Goal: Information Seeking & Learning: Get advice/opinions

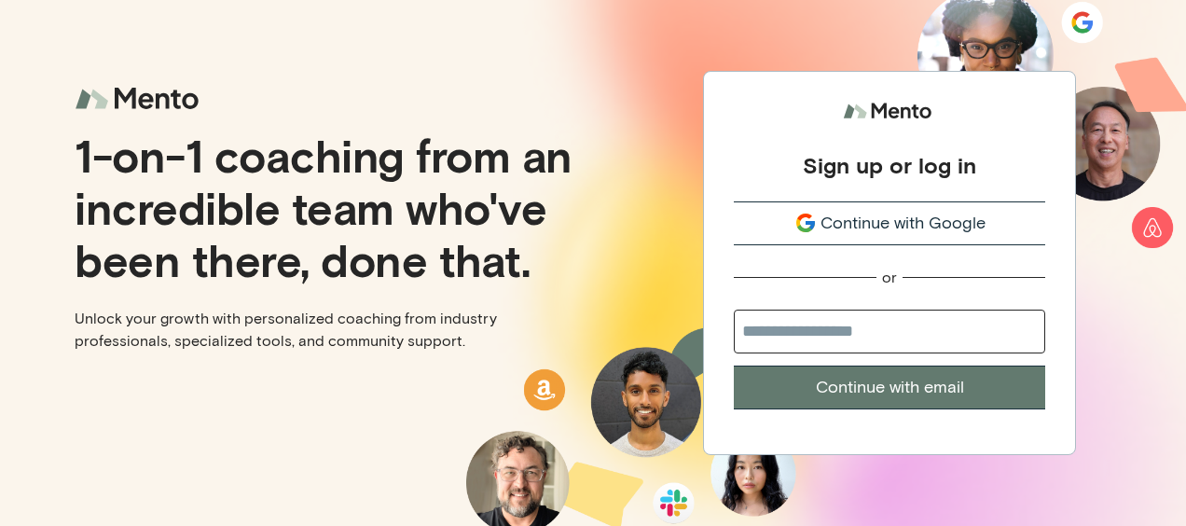
click at [817, 320] on input "email" at bounding box center [889, 332] width 311 height 44
type input "**********"
click at [811, 377] on button "Continue with email" at bounding box center [889, 387] width 311 height 44
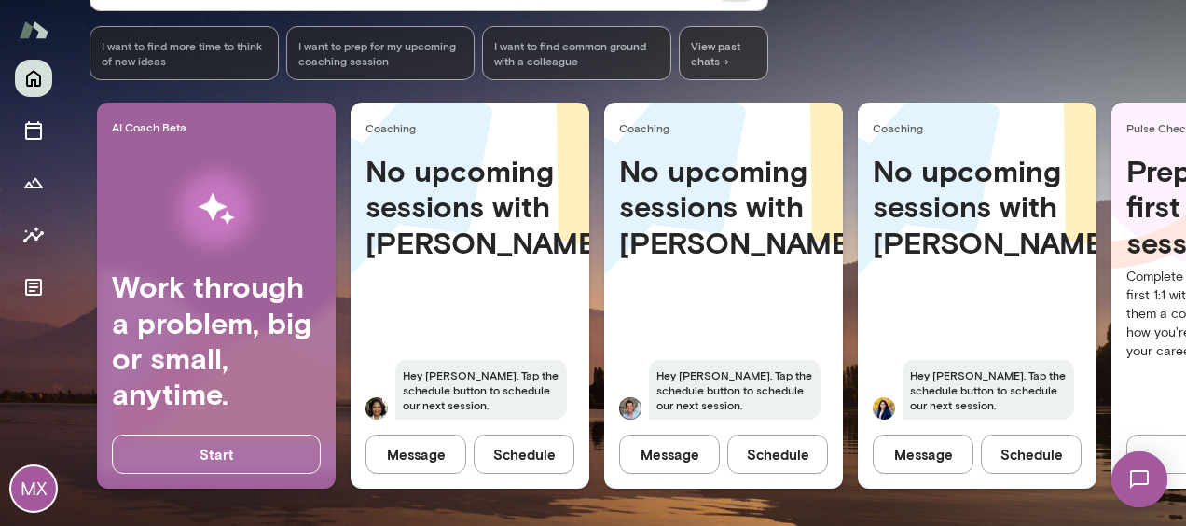
scroll to position [0, 223]
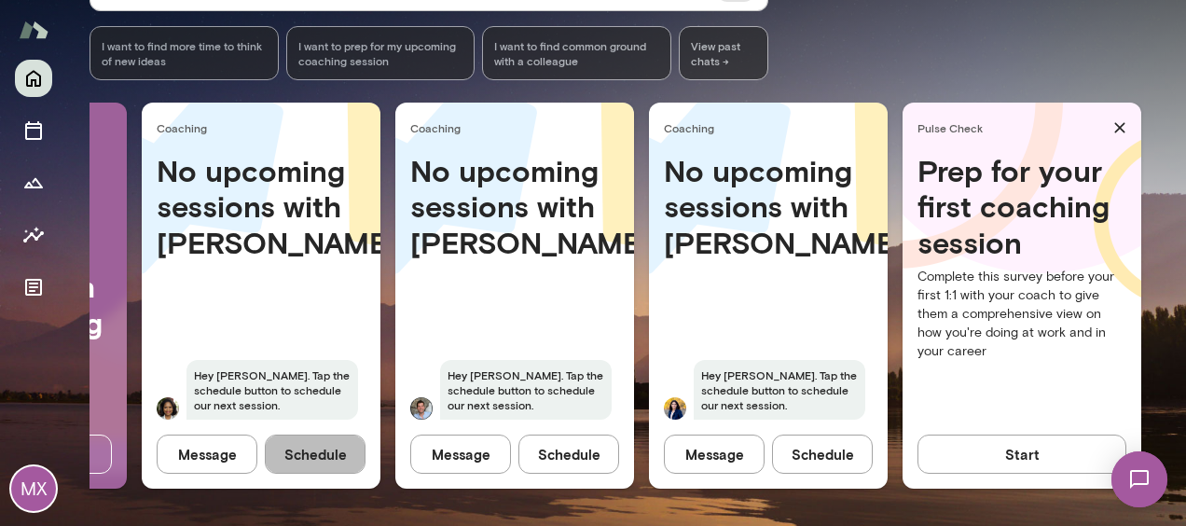
click at [282, 448] on button "Schedule" at bounding box center [315, 453] width 101 height 39
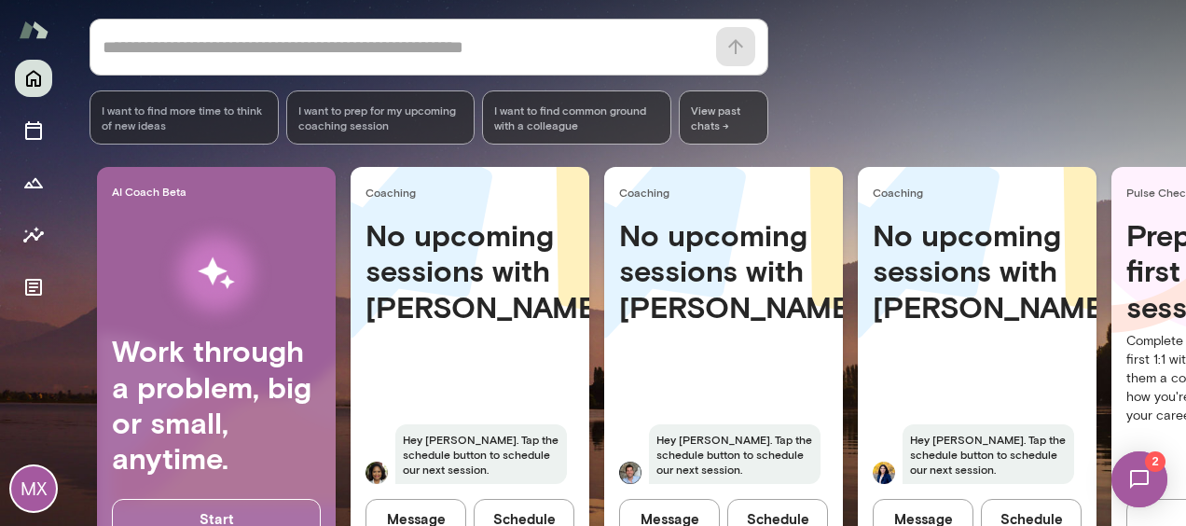
scroll to position [328, 0]
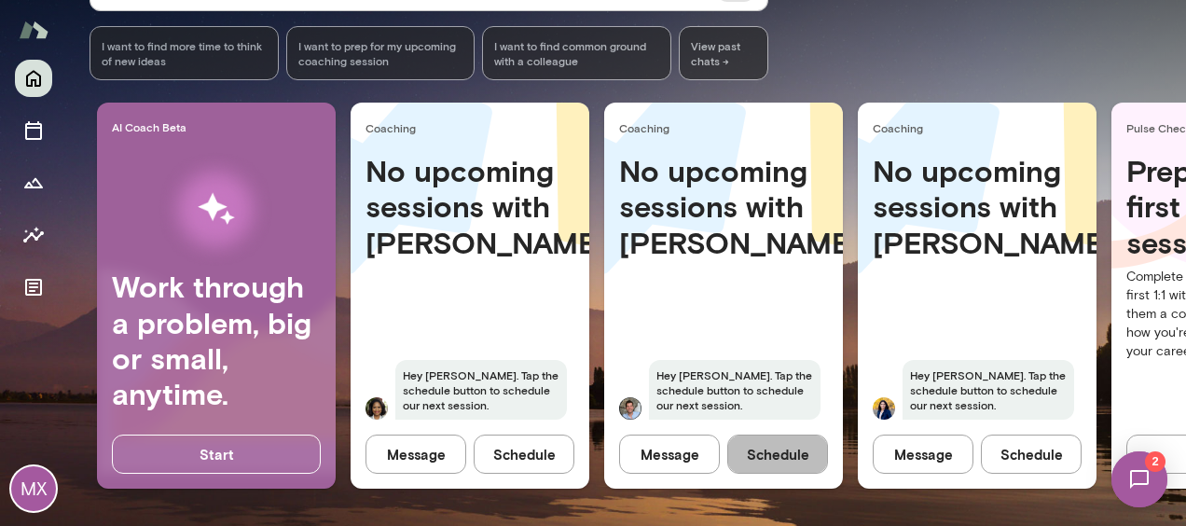
click at [763, 434] on button "Schedule" at bounding box center [777, 453] width 101 height 39
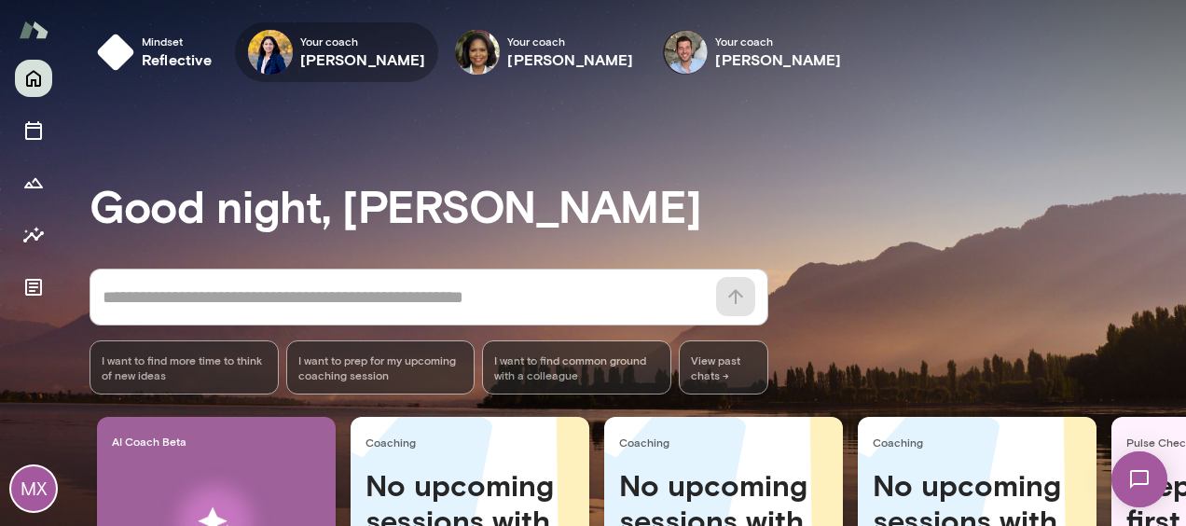
click at [356, 52] on h6 "Jaya Jaware" at bounding box center [363, 59] width 126 height 22
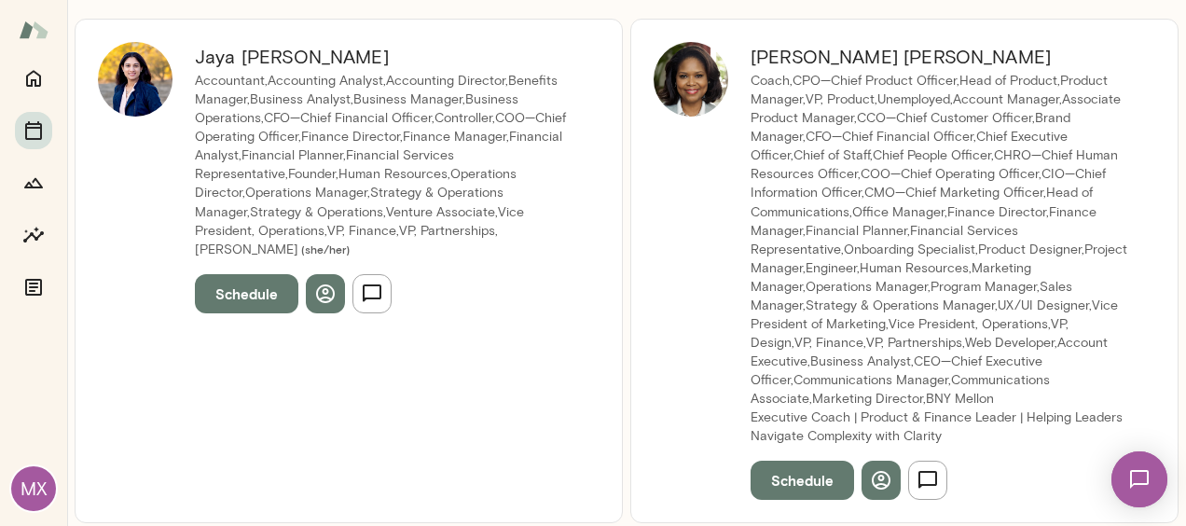
scroll to position [215, 0]
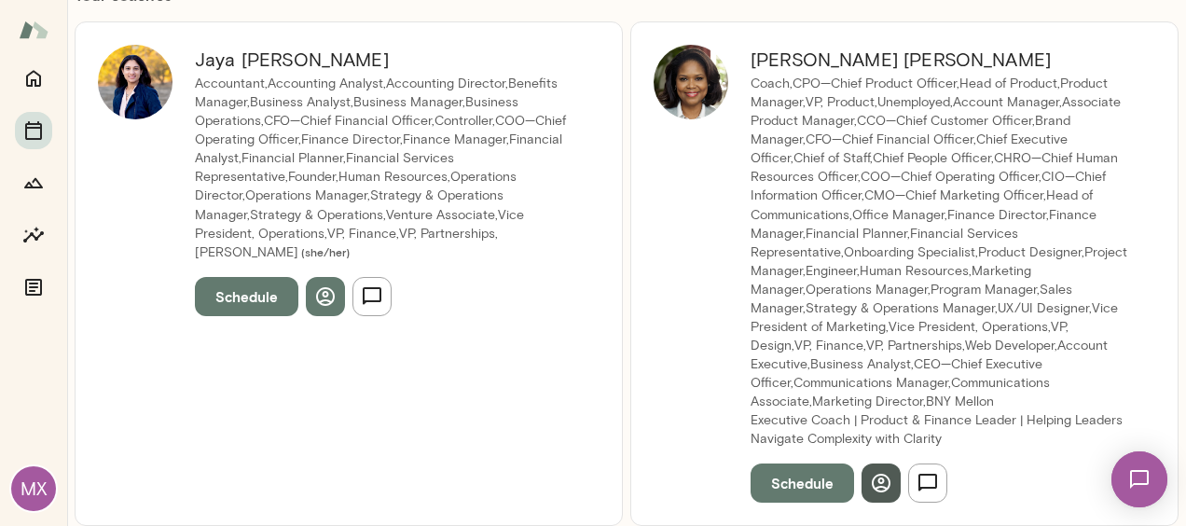
click at [875, 472] on icon "button" at bounding box center [881, 483] width 22 height 22
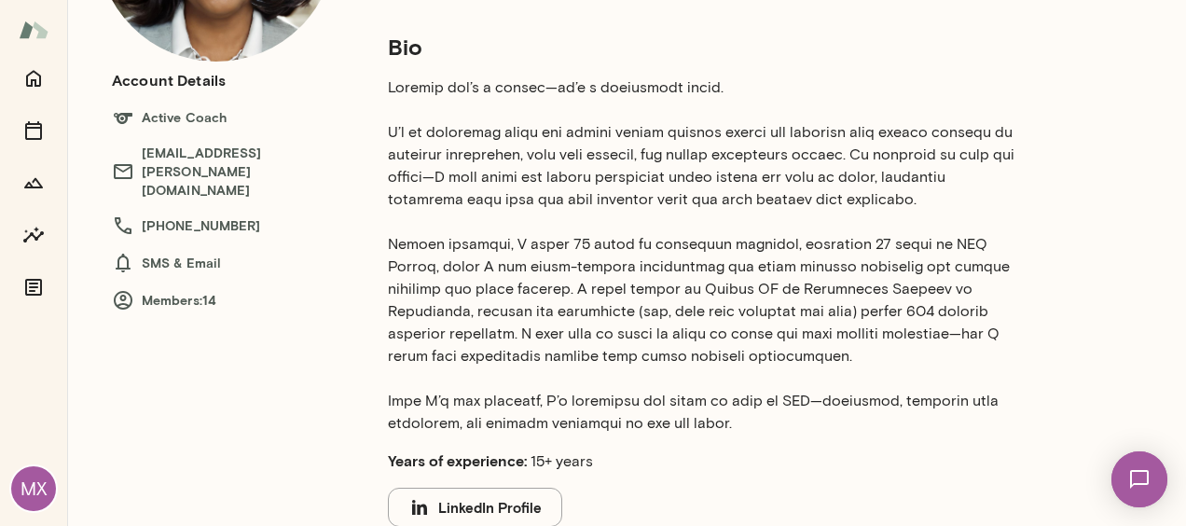
scroll to position [253, 0]
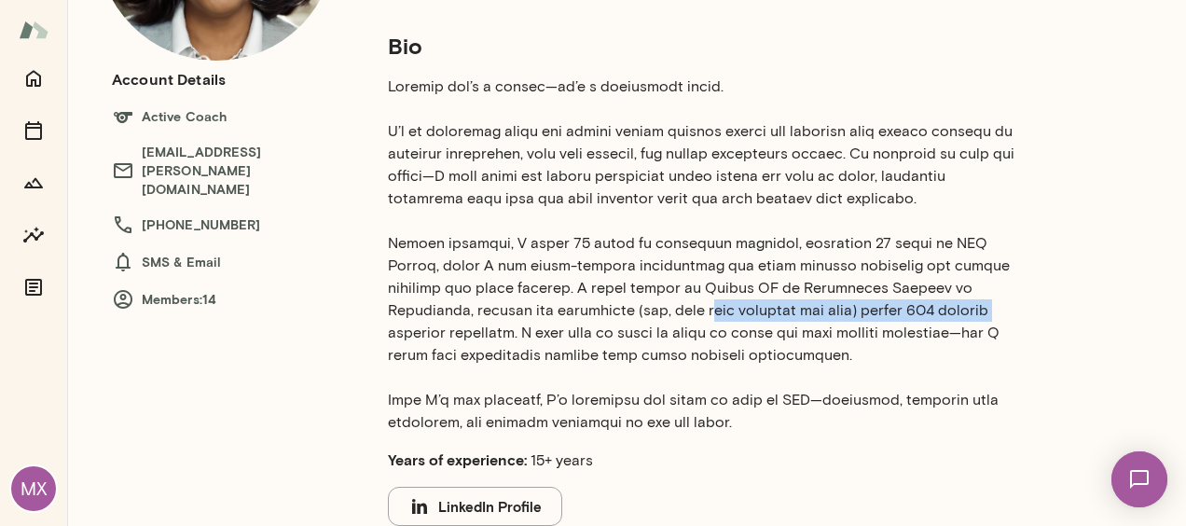
drag, startPoint x: 543, startPoint y: 308, endPoint x: 834, endPoint y: 310, distance: 290.9
click at [834, 310] on p at bounding box center [701, 255] width 627 height 358
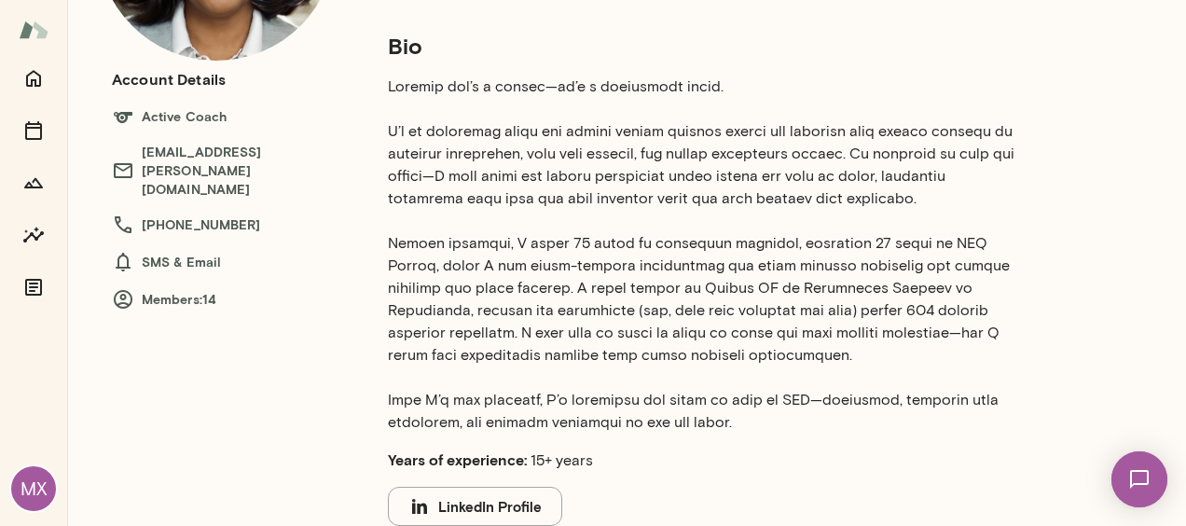
drag, startPoint x: 834, startPoint y: 310, endPoint x: 733, endPoint y: 377, distance: 121.0
click at [733, 377] on p at bounding box center [701, 255] width 627 height 358
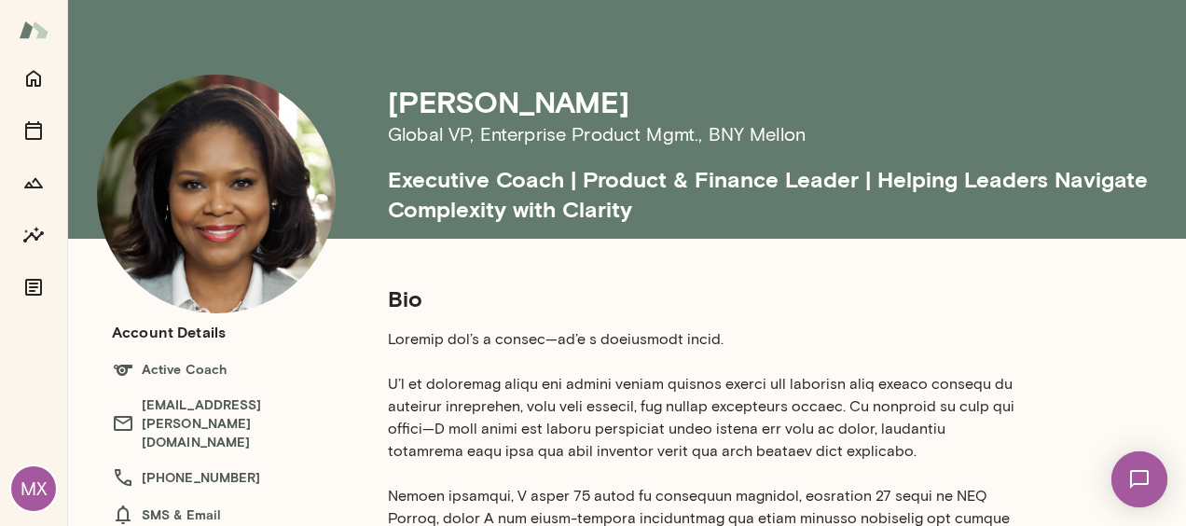
scroll to position [223, 0]
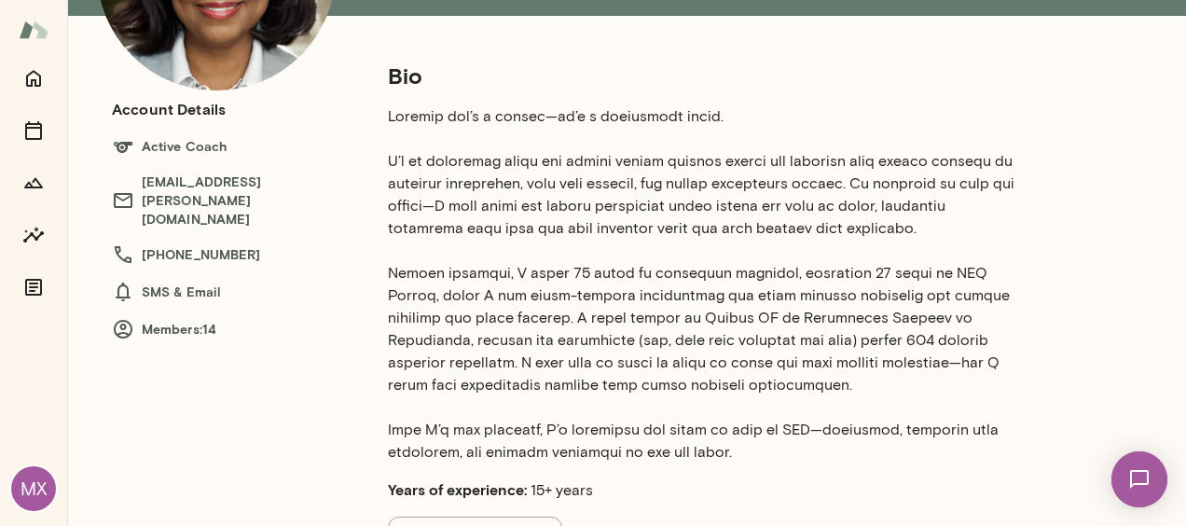
click at [205, 318] on h6 "Members: 14" at bounding box center [231, 329] width 239 height 22
drag, startPoint x: 112, startPoint y: 296, endPoint x: 210, endPoint y: 304, distance: 98.3
click at [210, 318] on h6 "Members: 14" at bounding box center [231, 329] width 239 height 22
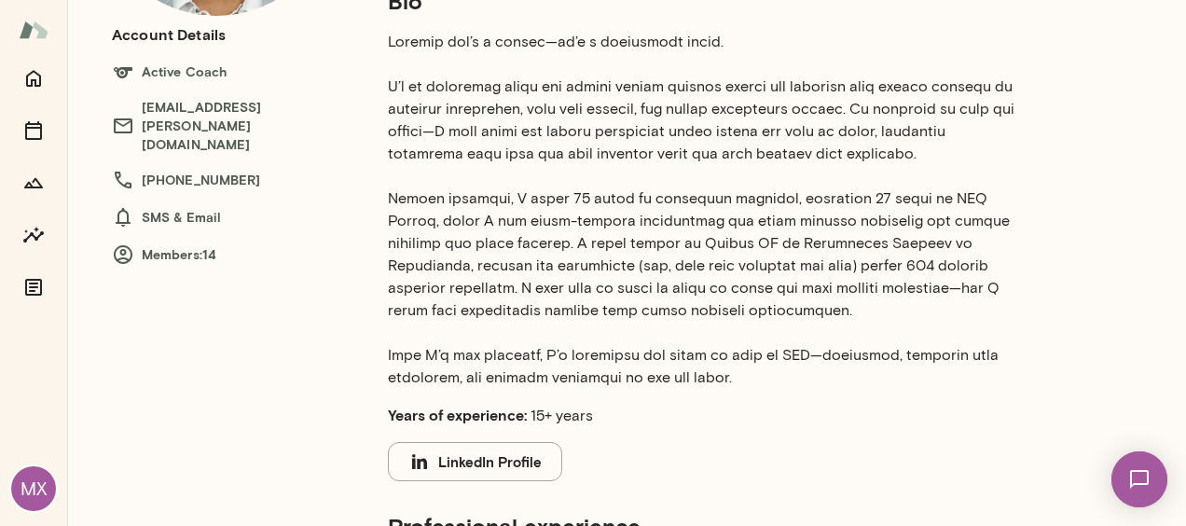
click at [656, 314] on p at bounding box center [701, 210] width 627 height 358
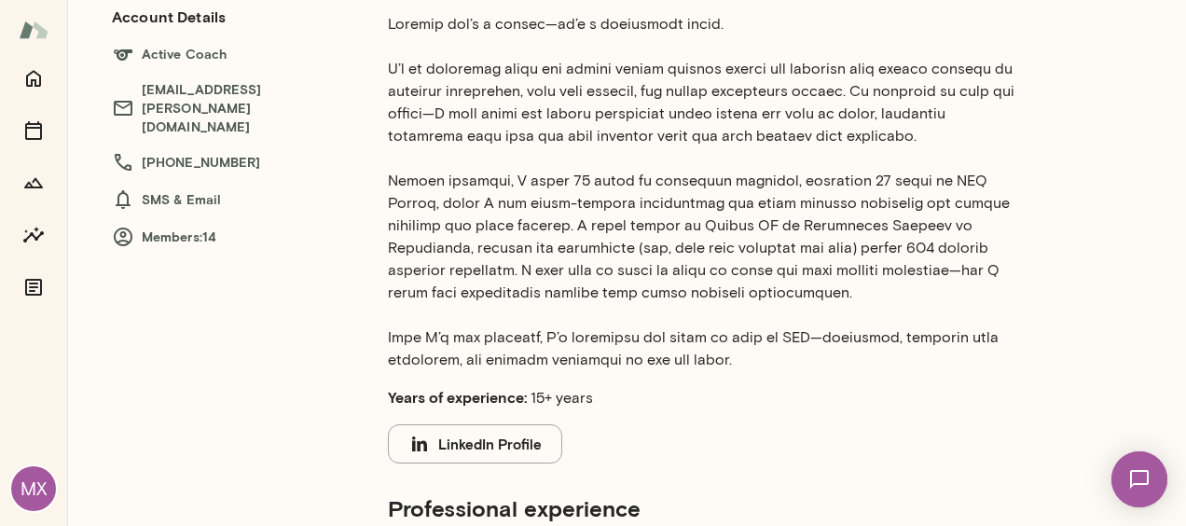
scroll to position [316, 0]
drag, startPoint x: 790, startPoint y: 6, endPoint x: 737, endPoint y: 32, distance: 59.2
click at [737, 32] on p at bounding box center [701, 191] width 627 height 358
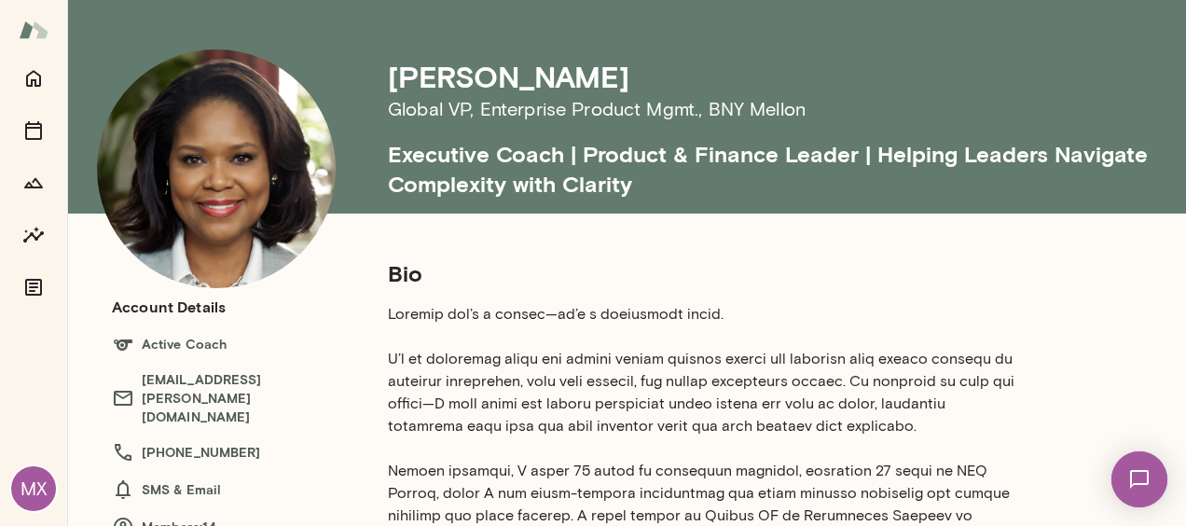
scroll to position [101, 0]
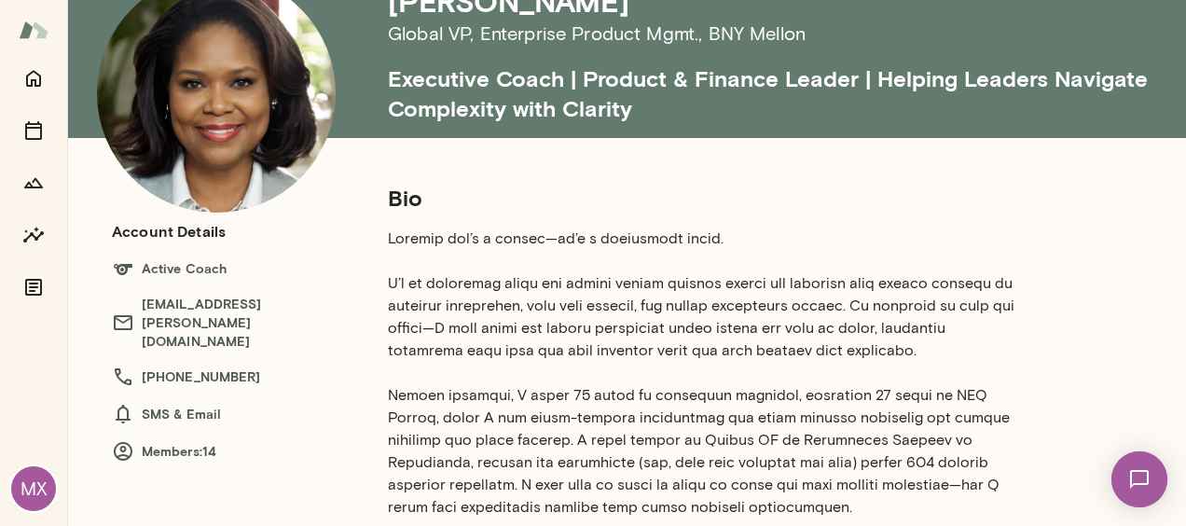
drag, startPoint x: 880, startPoint y: 1, endPoint x: 703, endPoint y: 219, distance: 281.0
click at [703, 219] on section "Bio Years of experience: 15+ years LinkedIn Profile" at bounding box center [701, 430] width 627 height 495
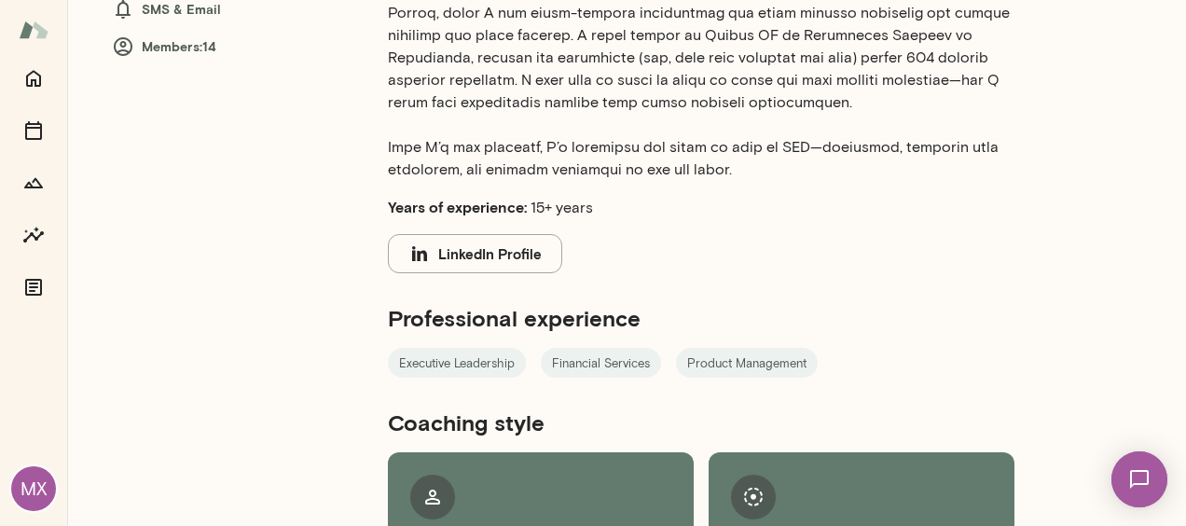
scroll to position [503, 0]
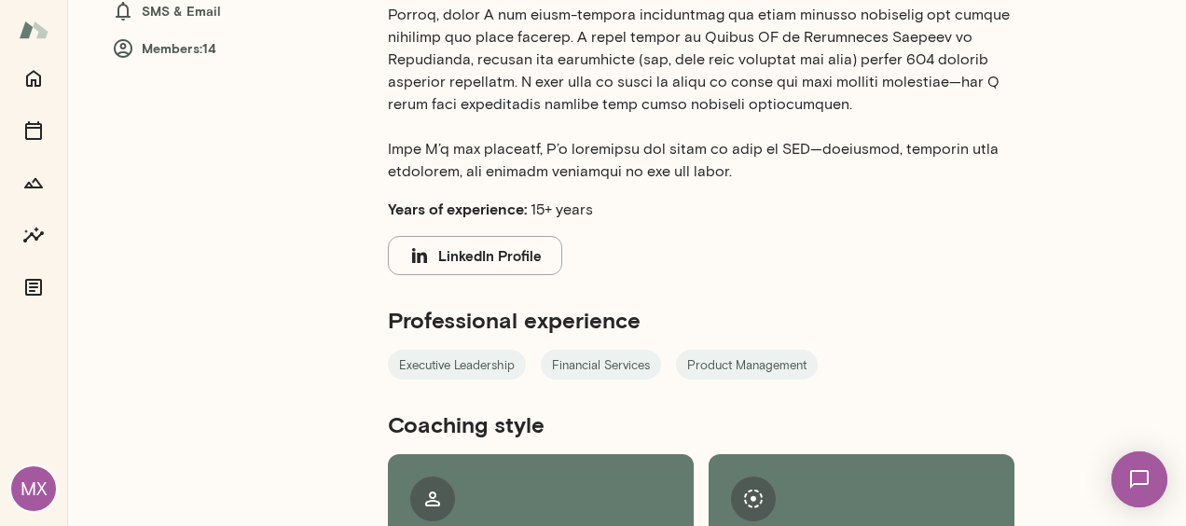
click at [479, 264] on button "LinkedIn Profile" at bounding box center [475, 255] width 174 height 39
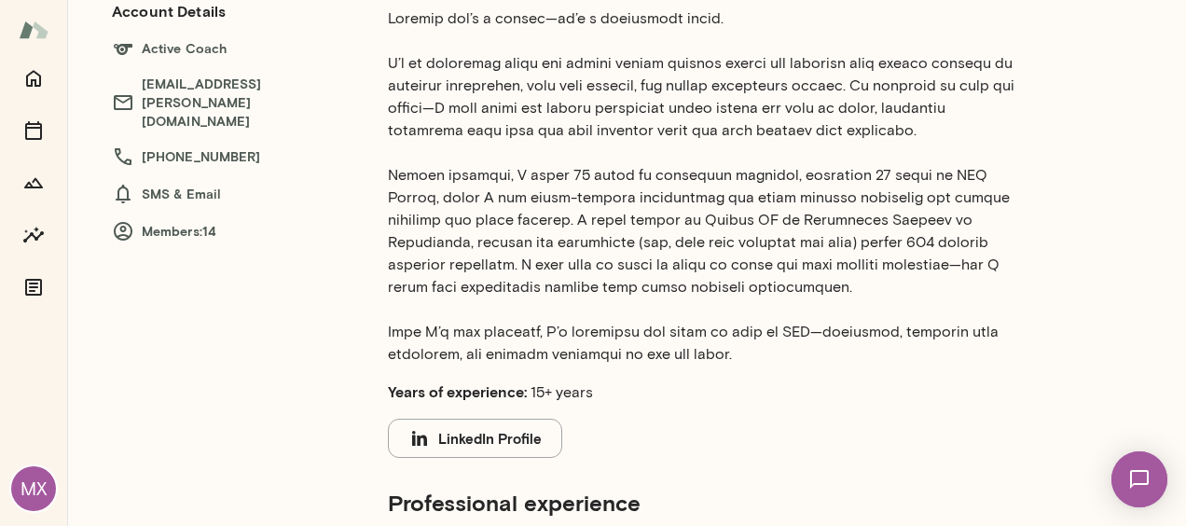
scroll to position [628, 0]
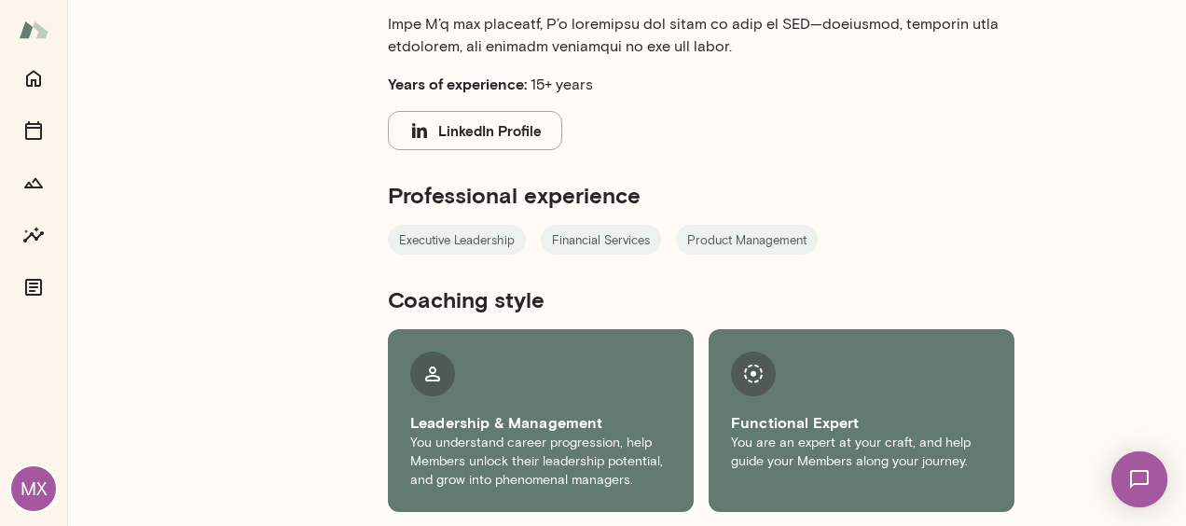
click at [505, 116] on button "LinkedIn Profile" at bounding box center [475, 130] width 174 height 39
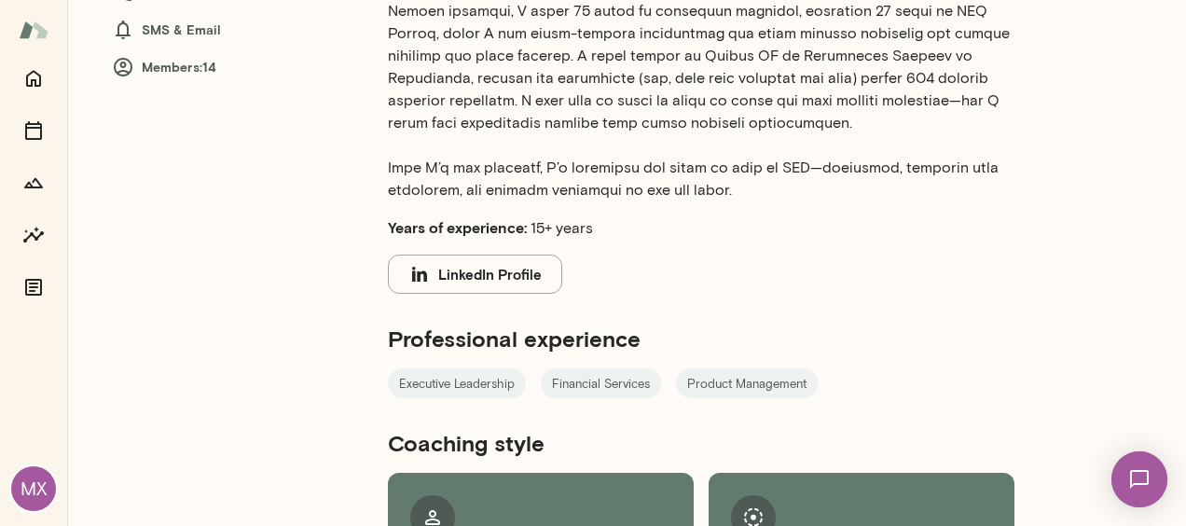
scroll to position [483, 0]
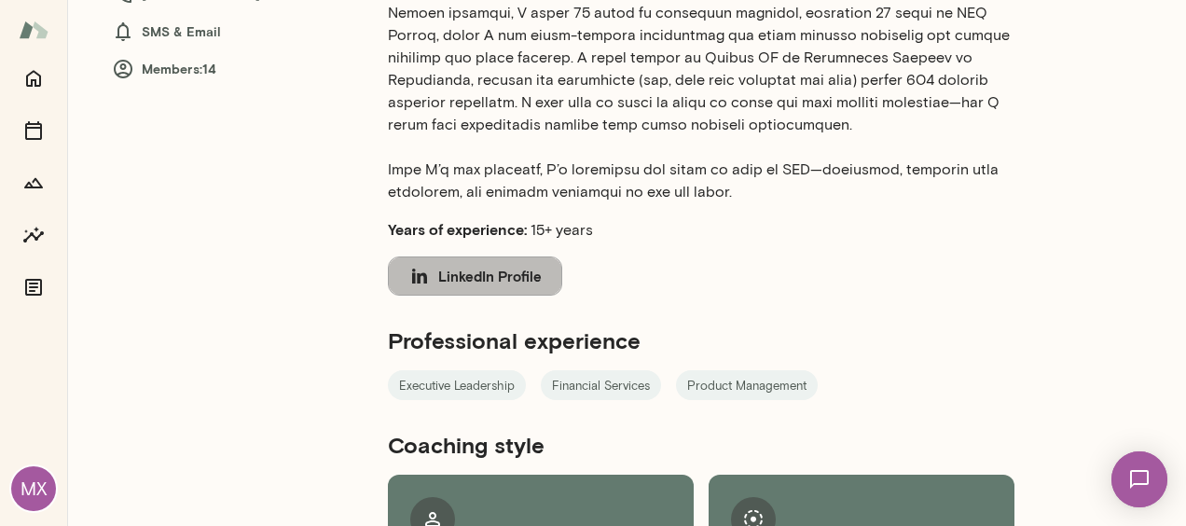
click at [524, 269] on button "LinkedIn Profile" at bounding box center [475, 275] width 174 height 39
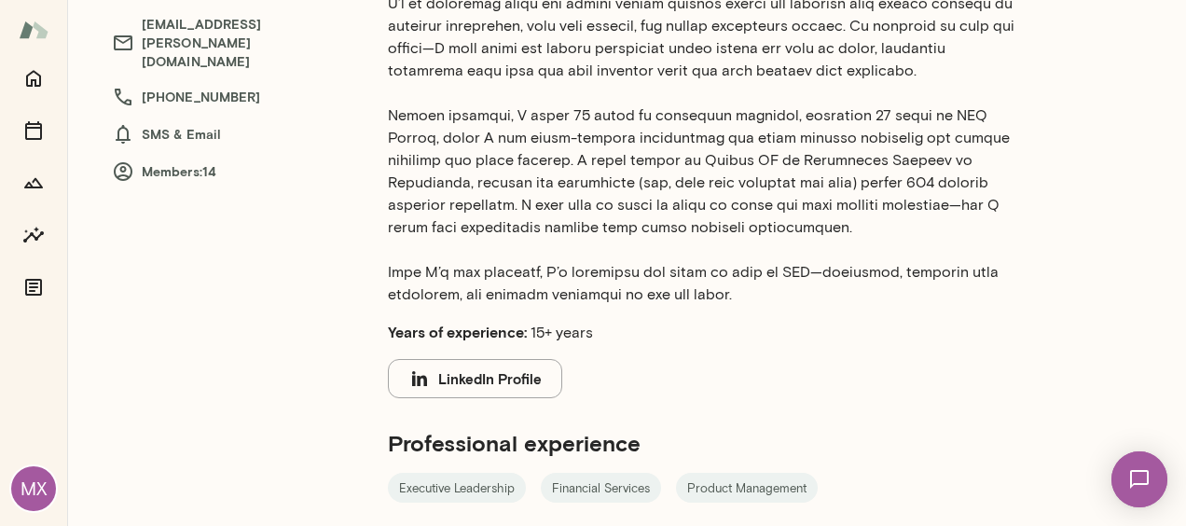
scroll to position [382, 0]
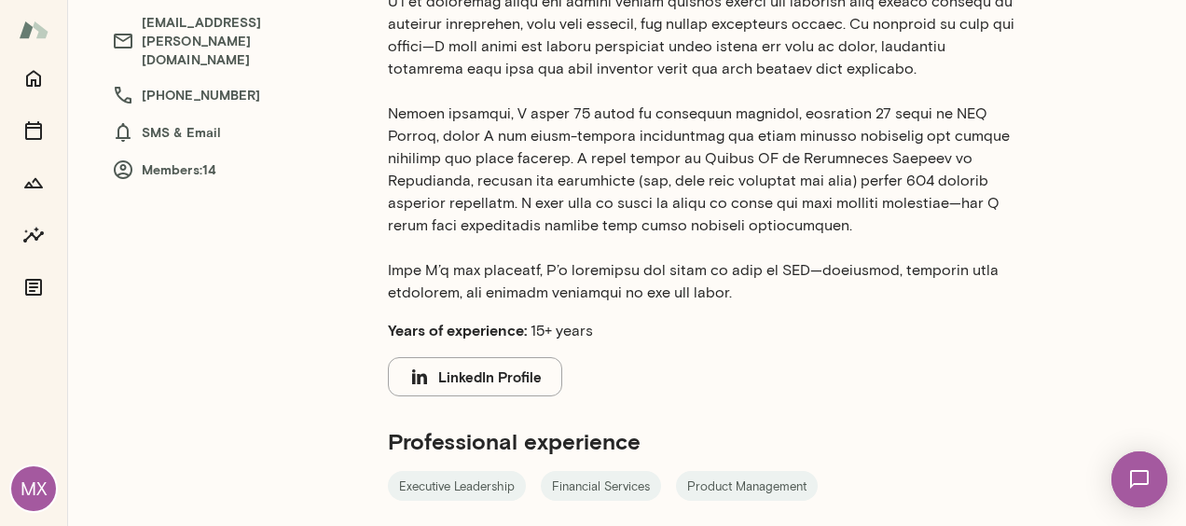
click at [691, 440] on h5 "Professional experience" at bounding box center [701, 441] width 627 height 30
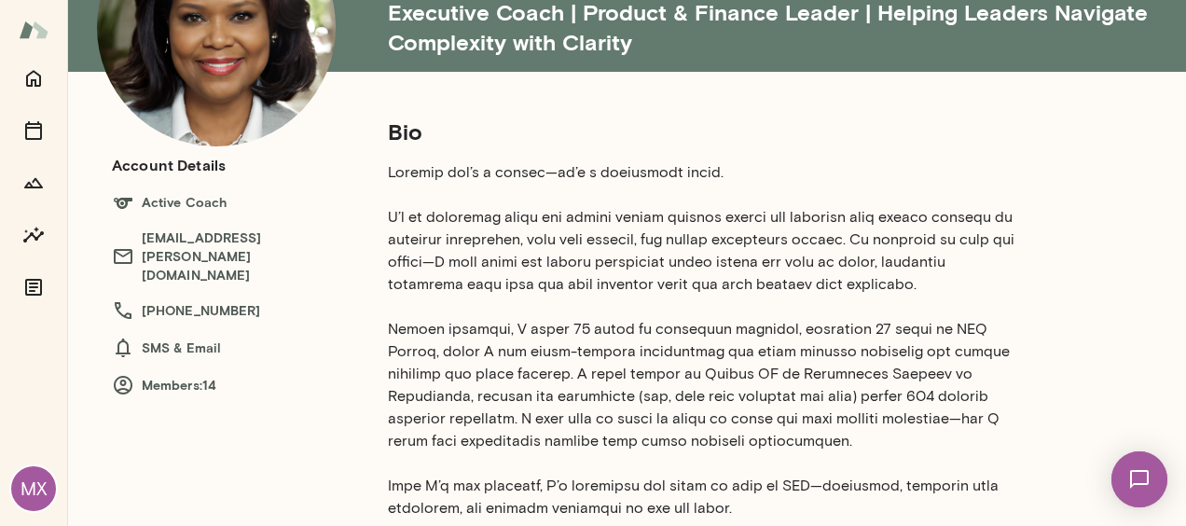
scroll to position [168, 0]
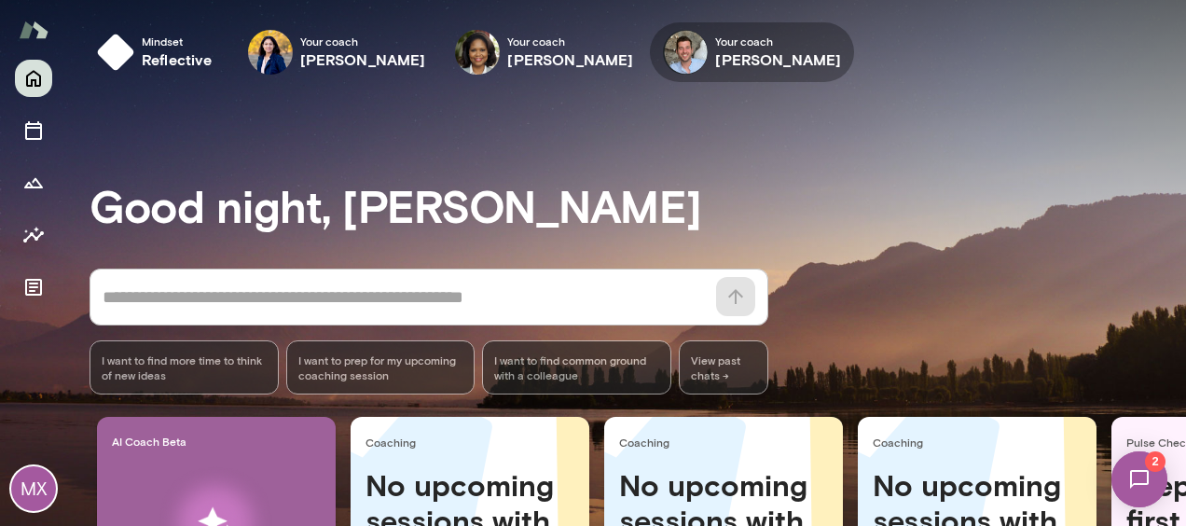
click at [0, 0] on icon "button" at bounding box center [0, 0] width 0 height 0
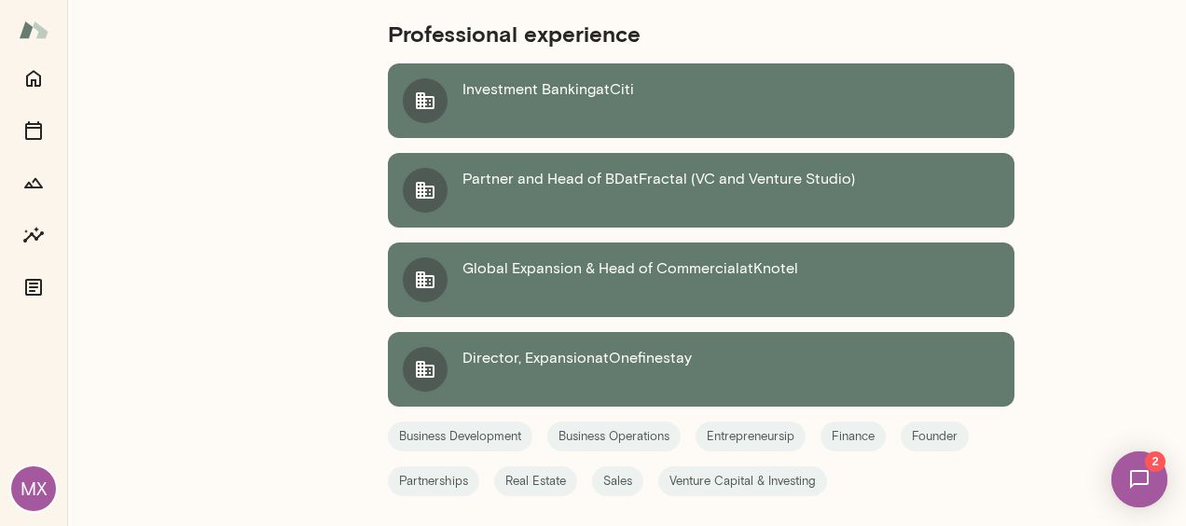
scroll to position [839, 0]
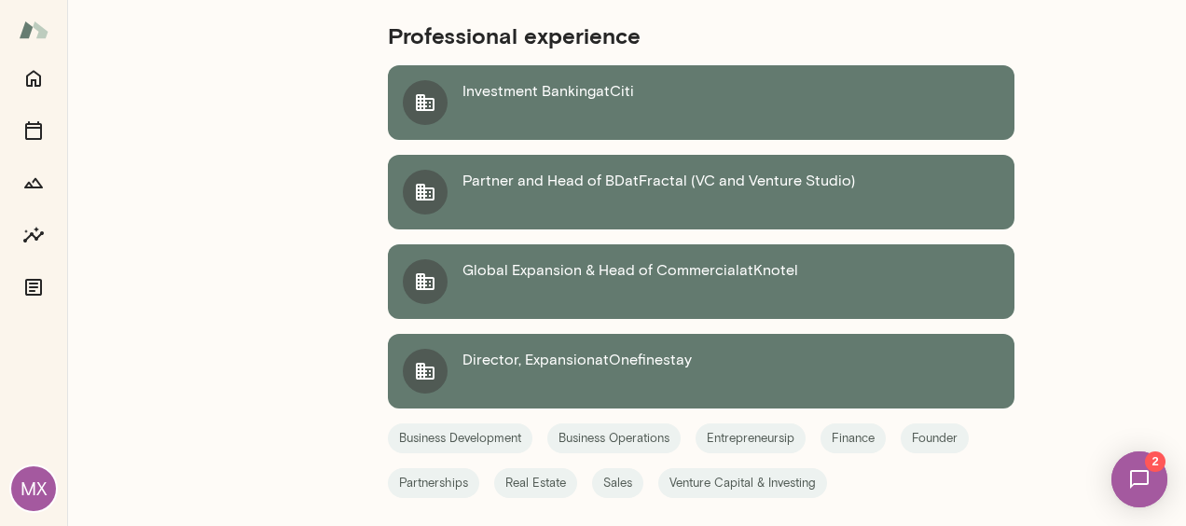
drag, startPoint x: 810, startPoint y: 2, endPoint x: 708, endPoint y: 13, distance: 103.2
click at [708, 21] on h5 "Professional experience" at bounding box center [701, 36] width 627 height 30
click at [1082, 310] on div "Bio Location: New York, NY Years of experience: 11-15 years Professional experi…" at bounding box center [746, 198] width 791 height 1509
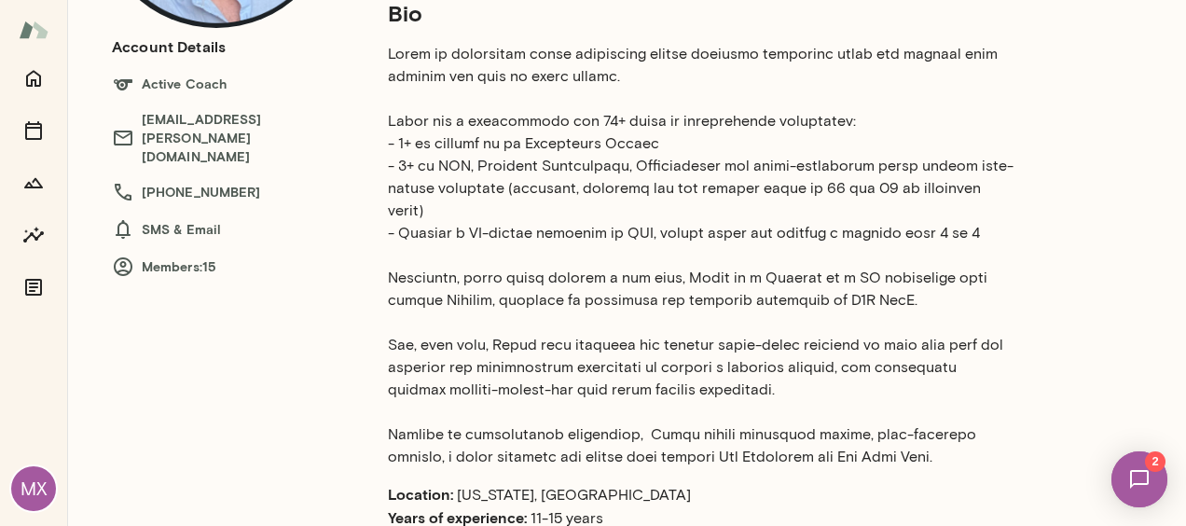
scroll to position [288, 0]
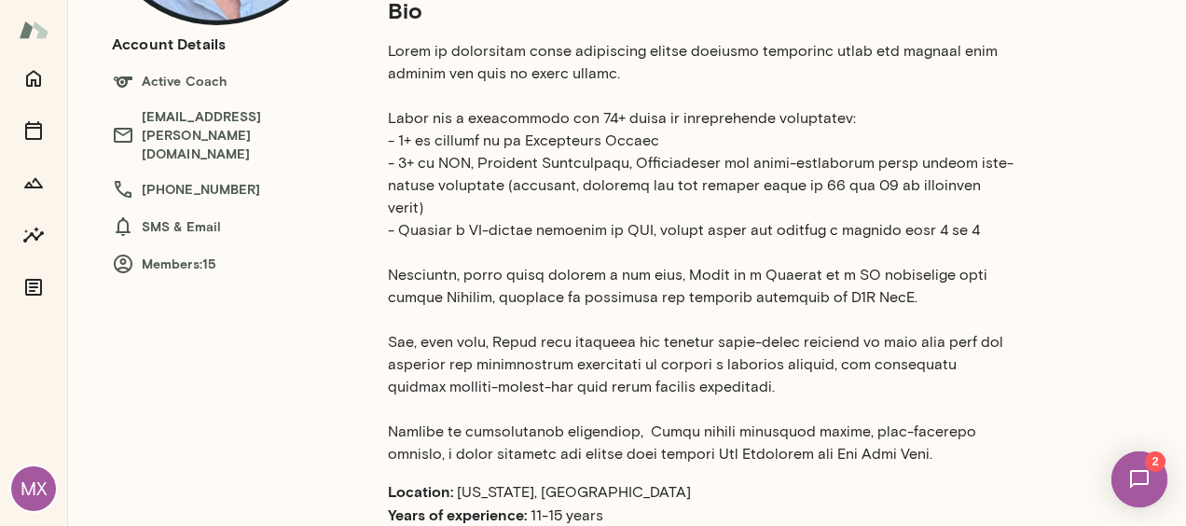
drag, startPoint x: 846, startPoint y: 13, endPoint x: 716, endPoint y: 73, distance: 142.7
click at [716, 73] on p at bounding box center [701, 252] width 627 height 425
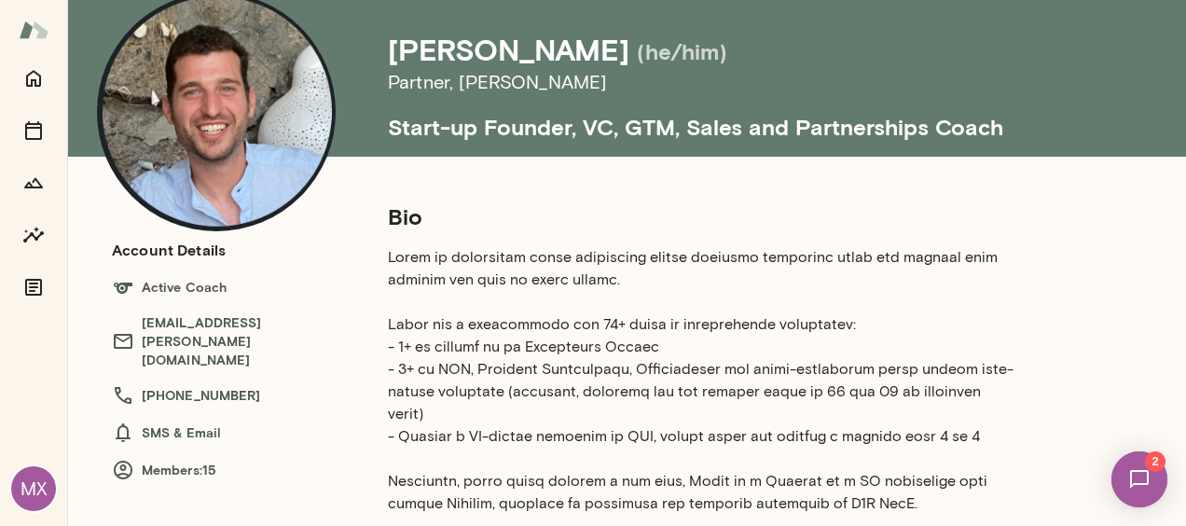
scroll to position [83, 0]
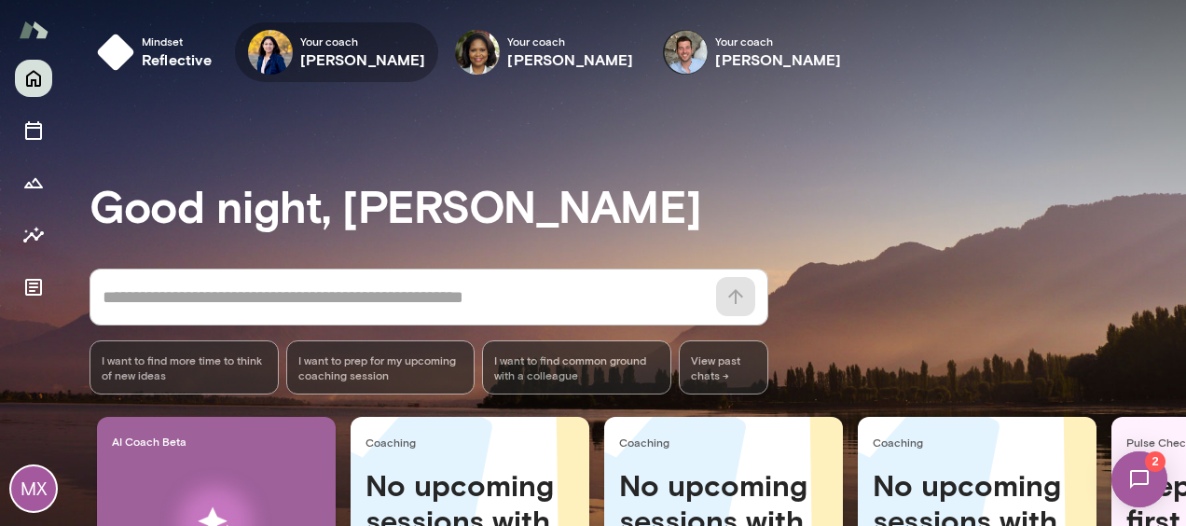
click at [362, 47] on span "Your coach" at bounding box center [363, 41] width 126 height 15
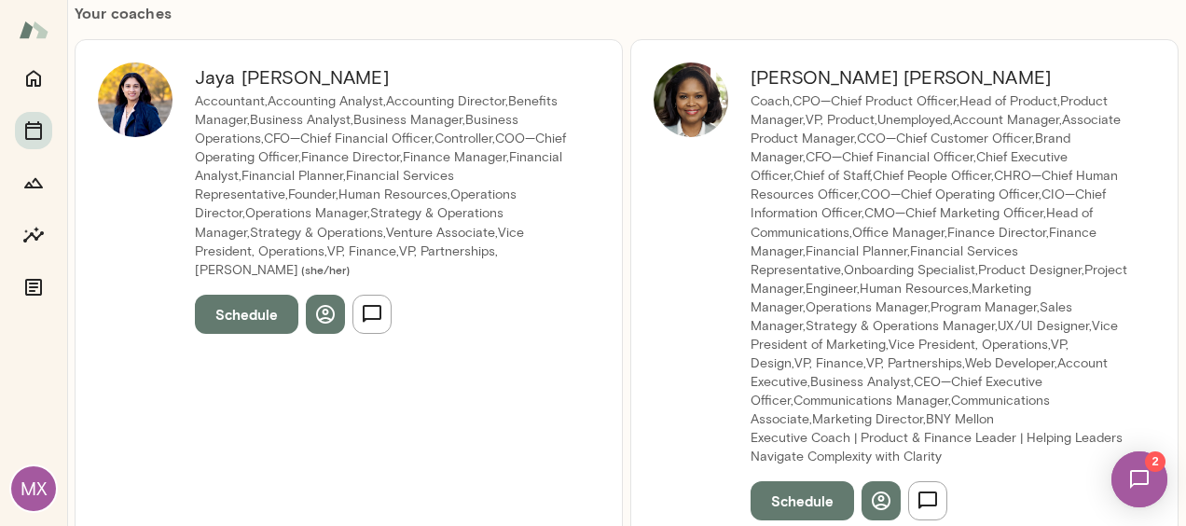
scroll to position [198, 0]
click at [326, 316] on icon "button" at bounding box center [325, 314] width 22 height 22
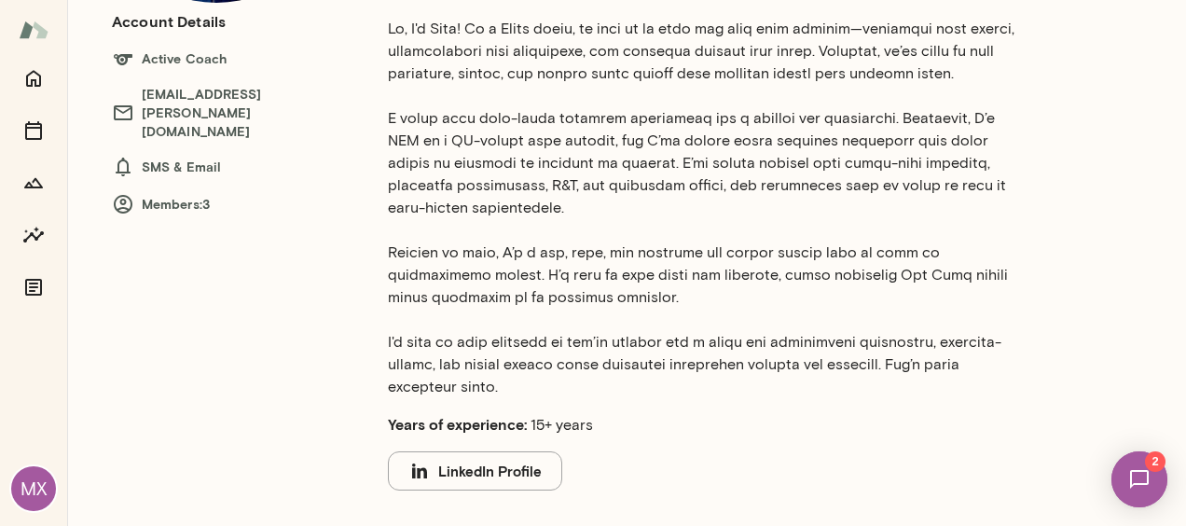
scroll to position [206, 0]
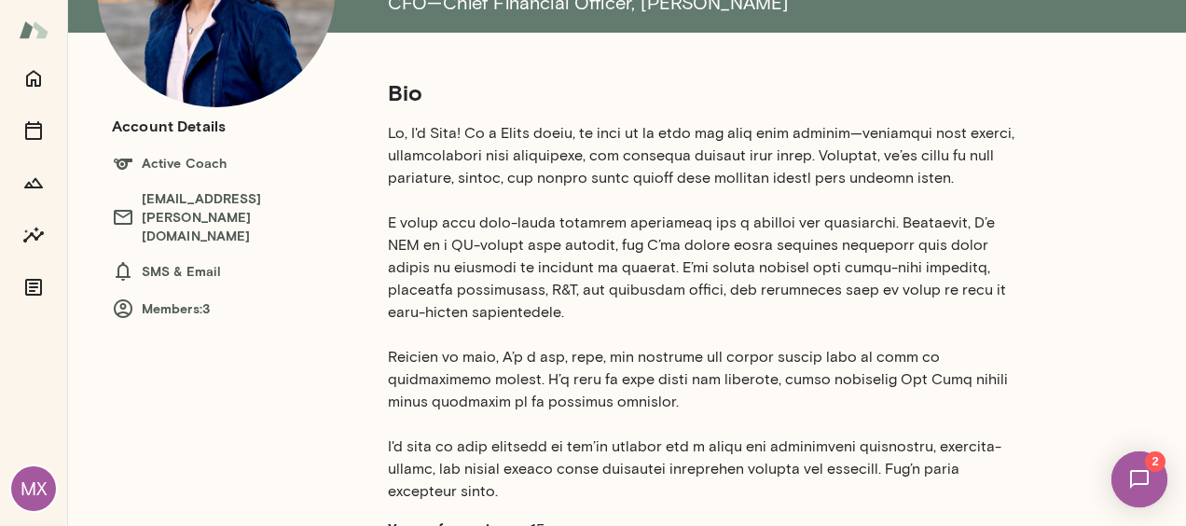
drag, startPoint x: 824, startPoint y: 0, endPoint x: 775, endPoint y: 80, distance: 94.2
click at [775, 80] on h5 "Bio" at bounding box center [701, 92] width 627 height 30
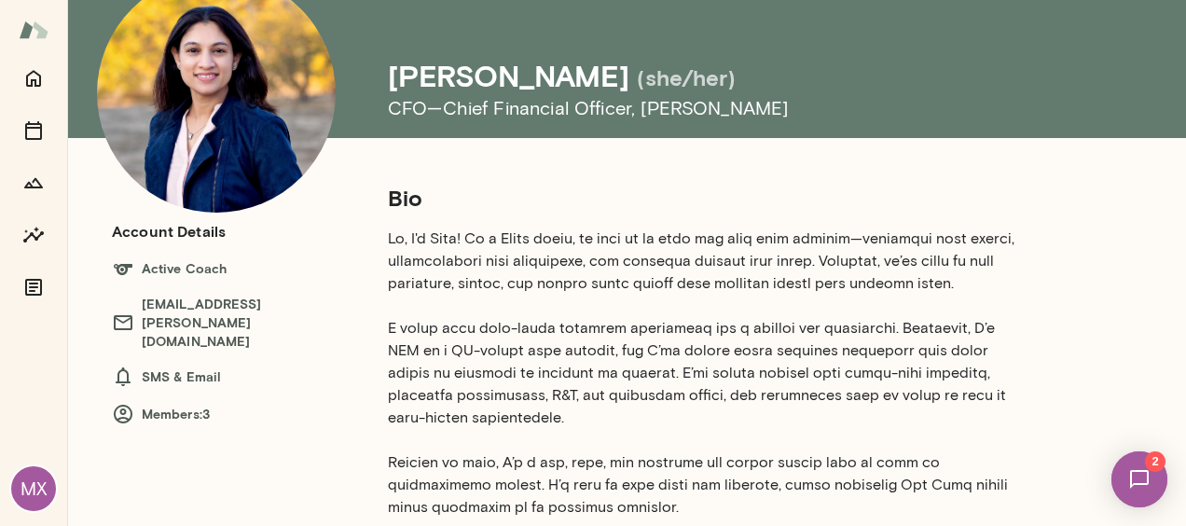
scroll to position [102, 0]
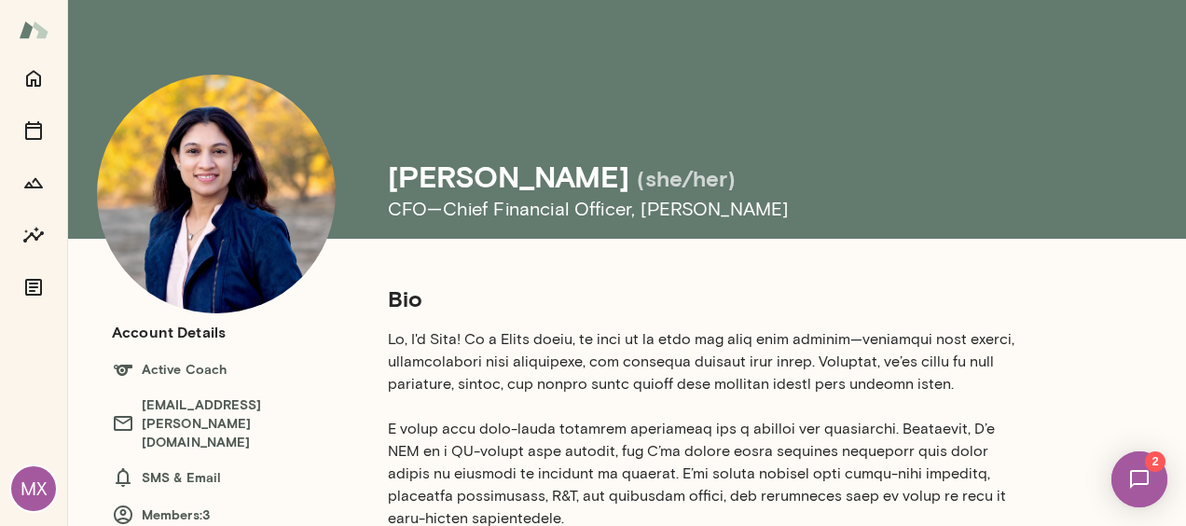
scroll to position [90, 0]
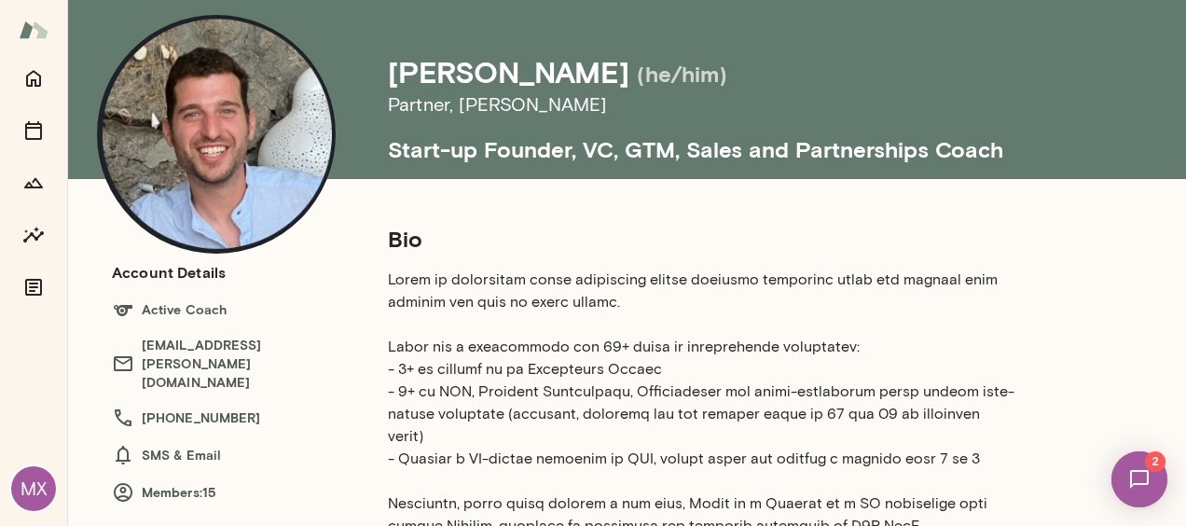
scroll to position [53, 0]
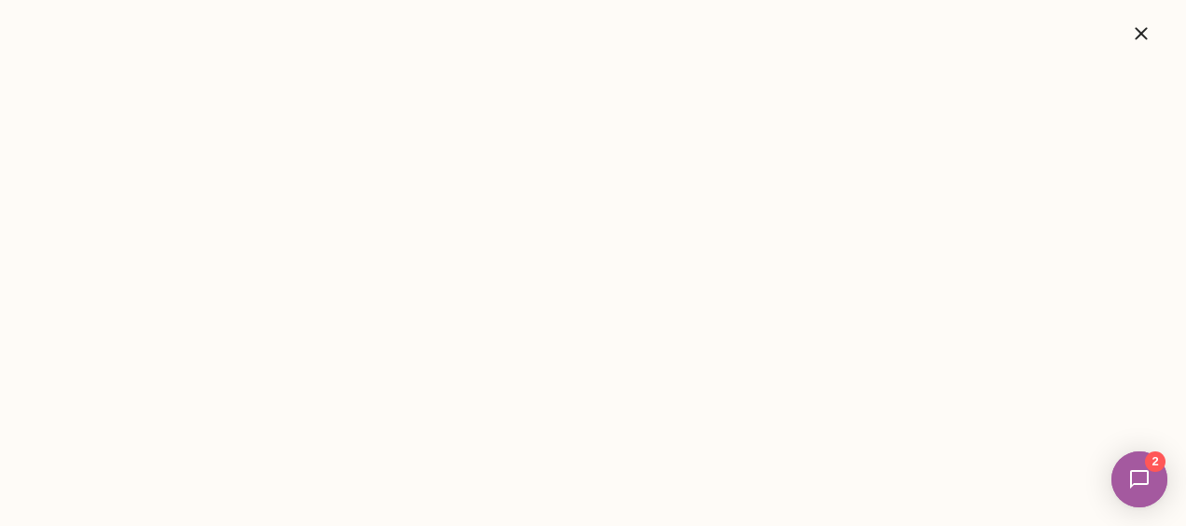
scroll to position [0, 223]
